Goal: Information Seeking & Learning: Learn about a topic

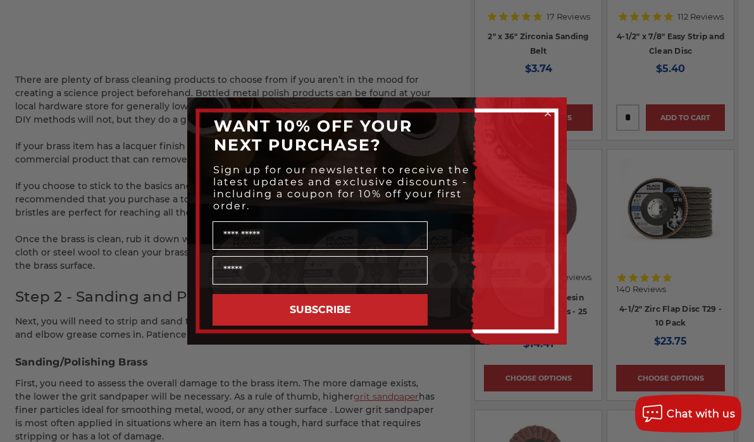
click at [554, 108] on form "WANT 10% OFF YOUR NEXT PURCHASE? Sign up for our newsletter to receive the late…" at bounding box center [377, 220] width 380 height 247
click at [547, 113] on circle "Close dialog" at bounding box center [548, 114] width 12 height 12
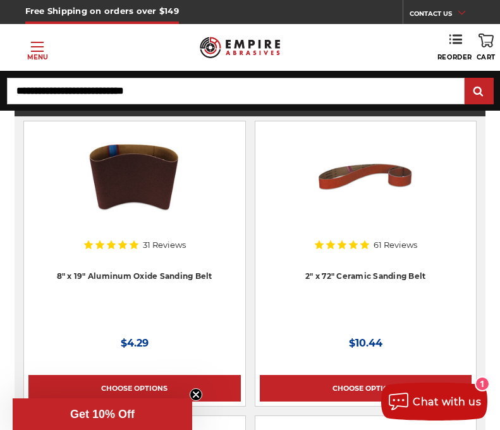
scroll to position [3847, 0]
